Goal: Information Seeking & Learning: Learn about a topic

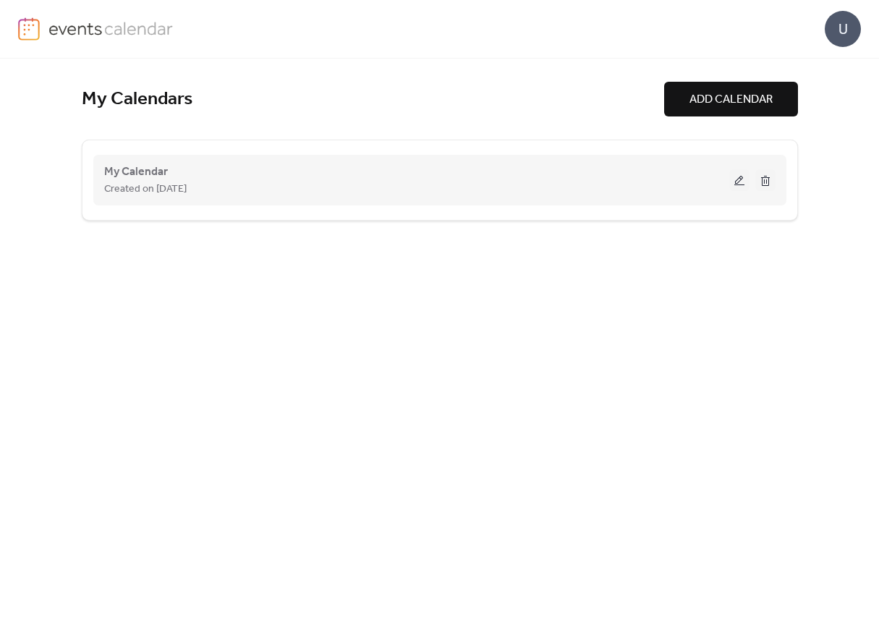
click at [504, 174] on div "My Calendar Created on [DATE]" at bounding box center [416, 180] width 625 height 35
click at [732, 182] on button at bounding box center [739, 180] width 20 height 22
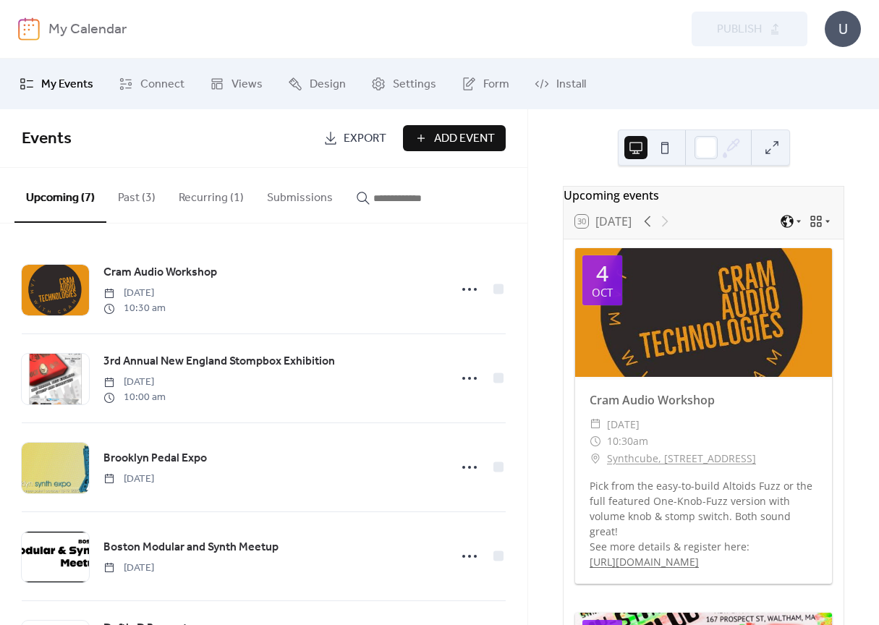
click at [654, 318] on div at bounding box center [703, 312] width 257 height 129
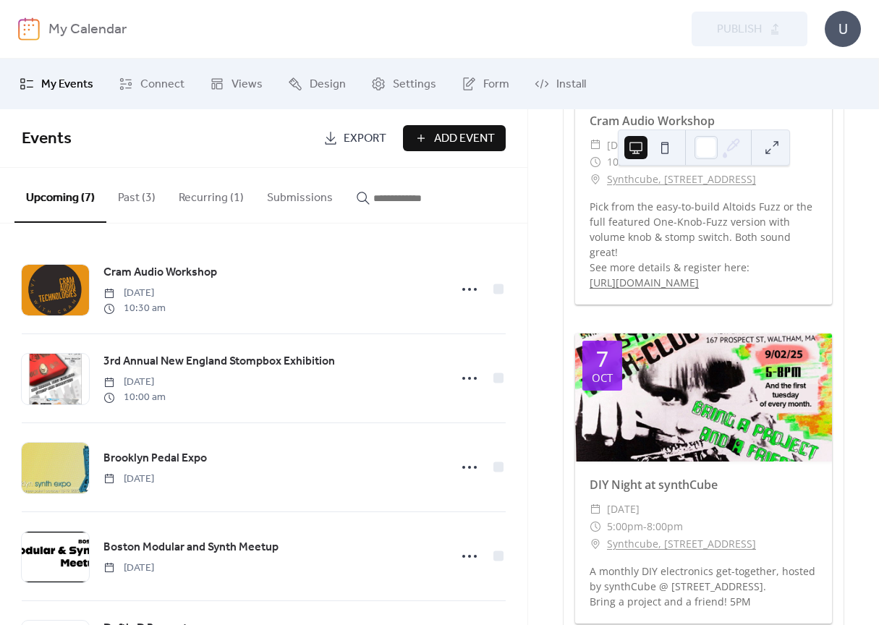
scroll to position [412, 0]
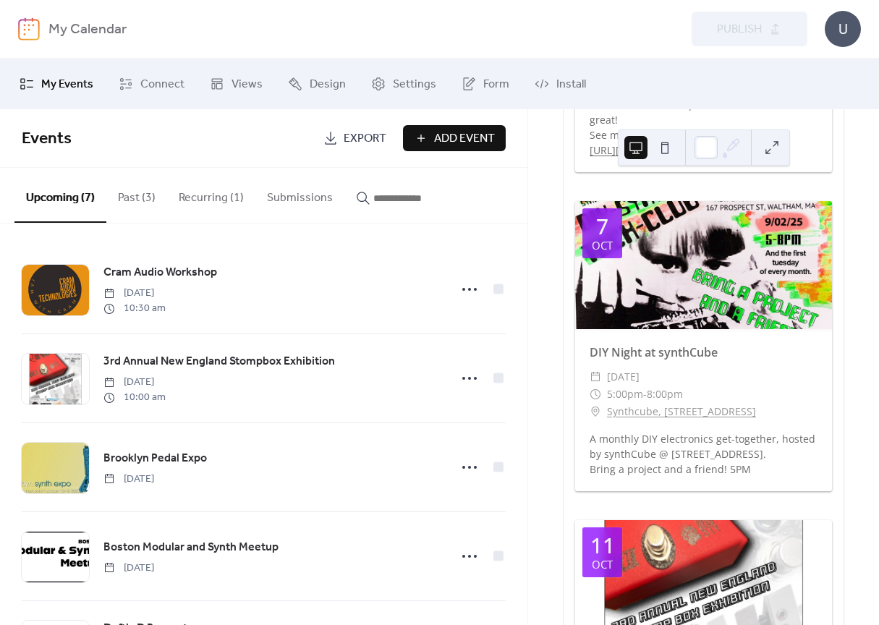
click at [646, 324] on div at bounding box center [703, 265] width 257 height 129
click at [650, 361] on div "DIY Night at synthCube" at bounding box center [703, 352] width 257 height 17
